Goal: Task Accomplishment & Management: Use online tool/utility

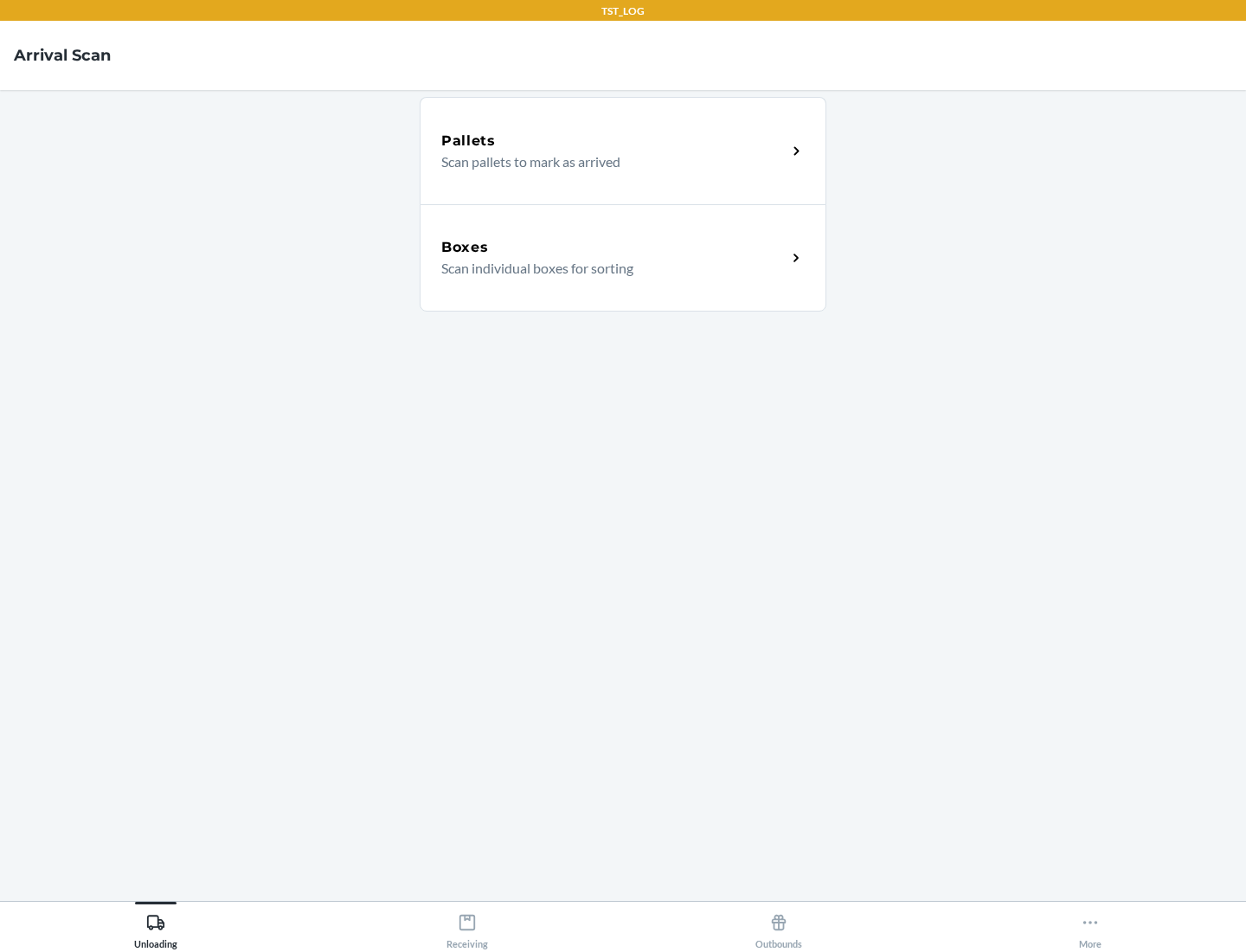
click at [613, 247] on div "Boxes" at bounding box center [613, 247] width 345 height 21
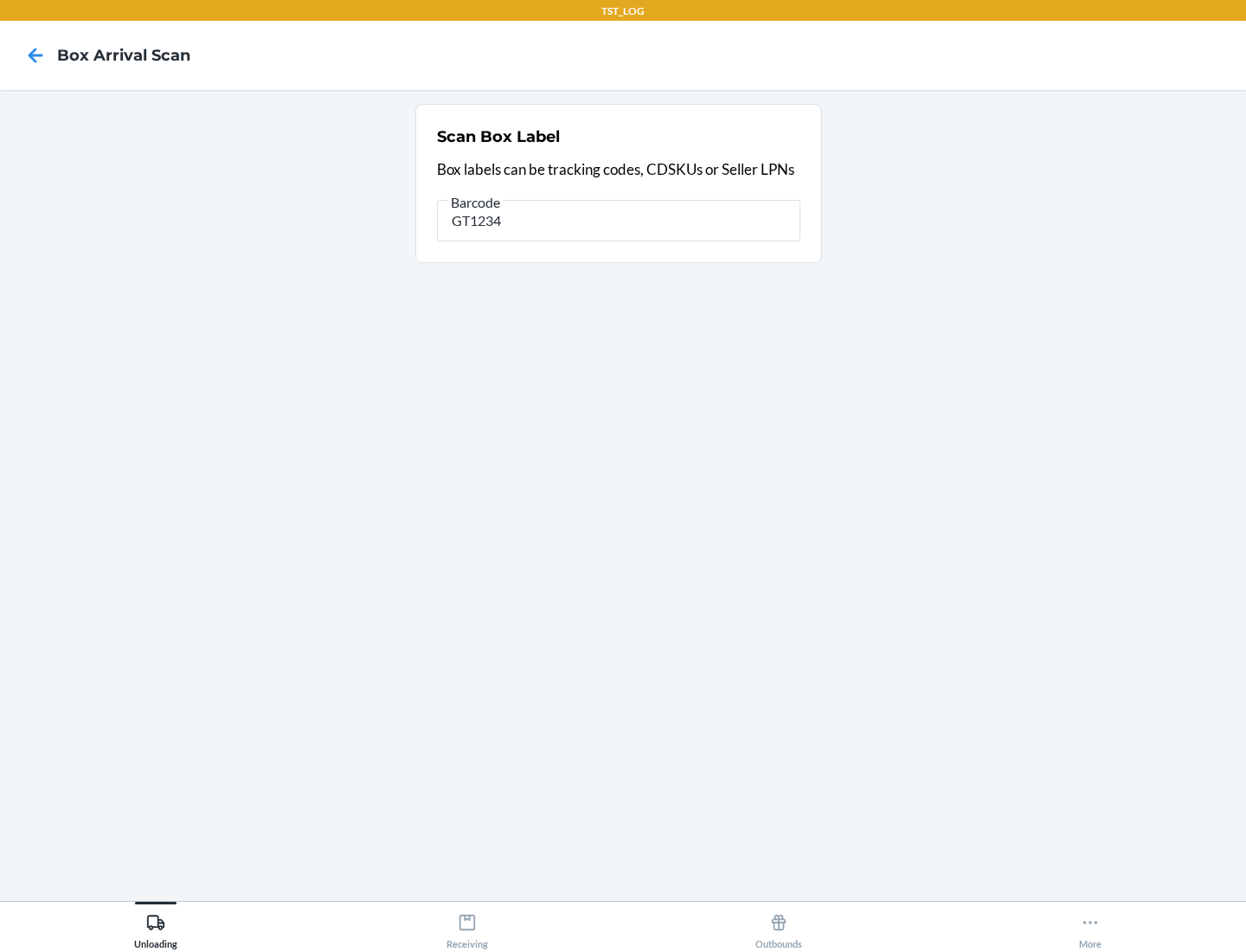
type input "GT1234"
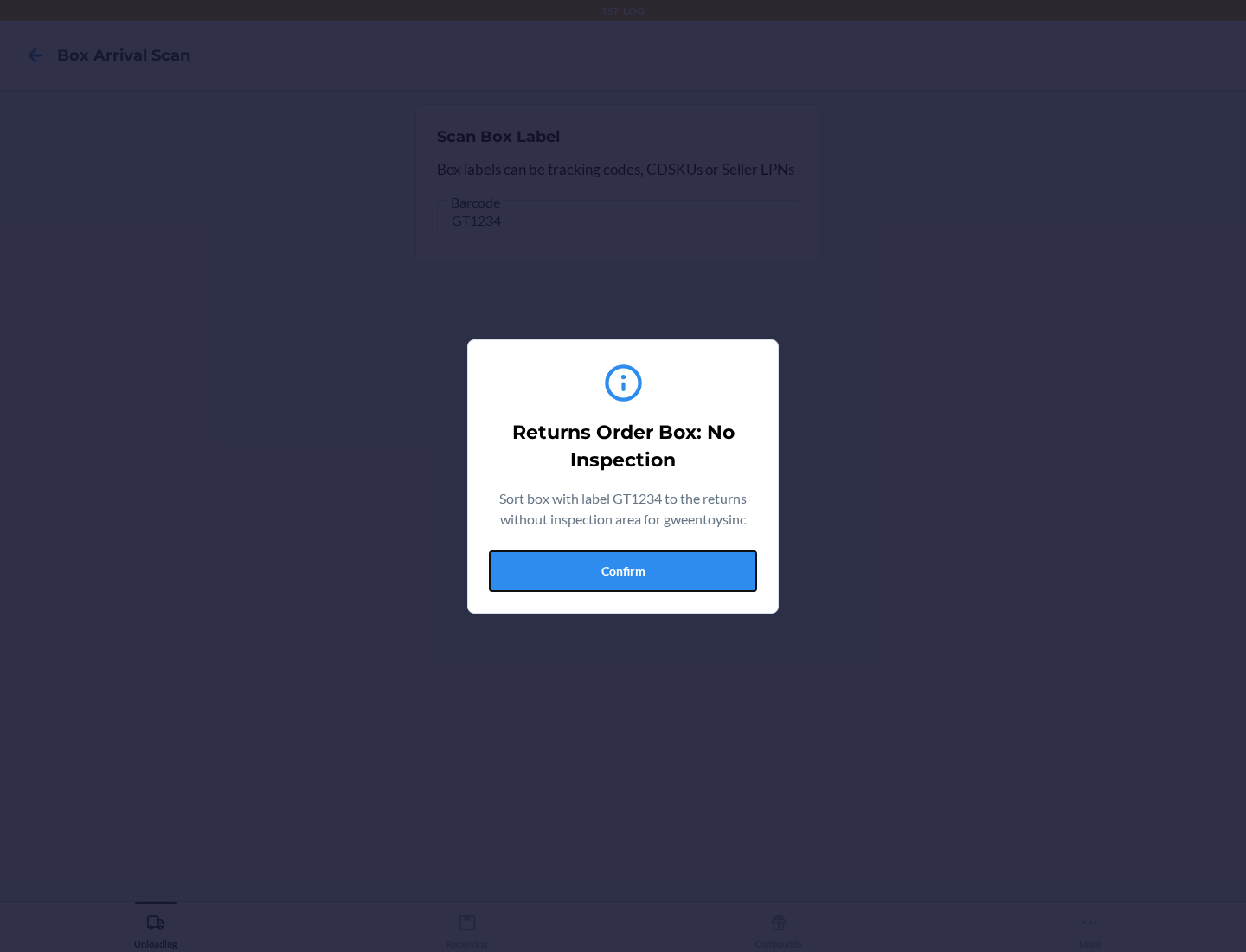
click at [623, 571] on button "Confirm" at bounding box center [623, 572] width 268 height 42
